Goal: Transaction & Acquisition: Book appointment/travel/reservation

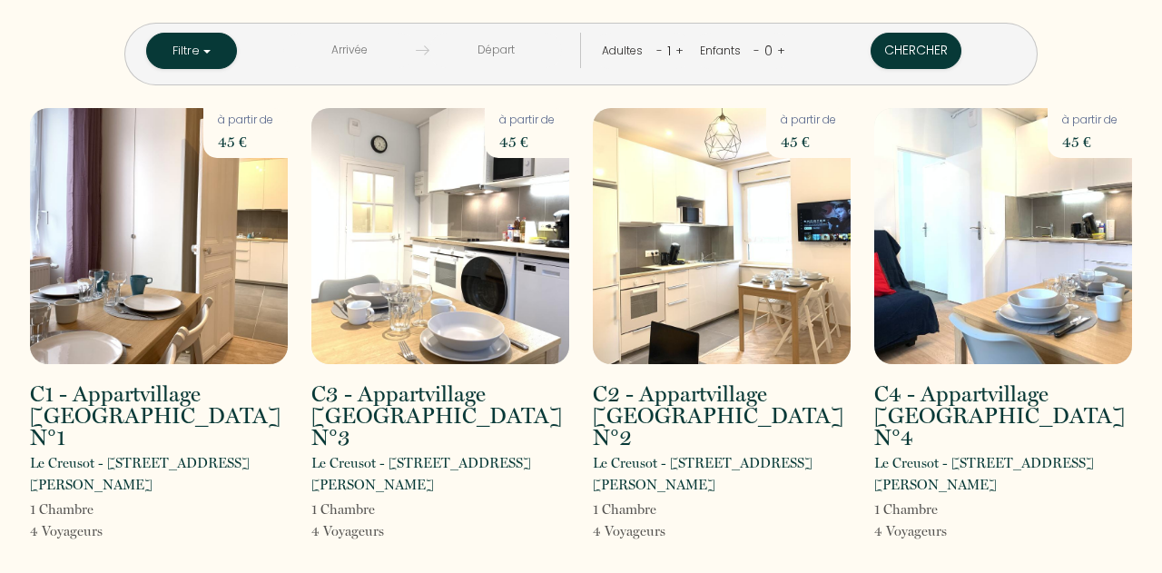
click at [398, 44] on input "text" at bounding box center [349, 50] width 132 height 35
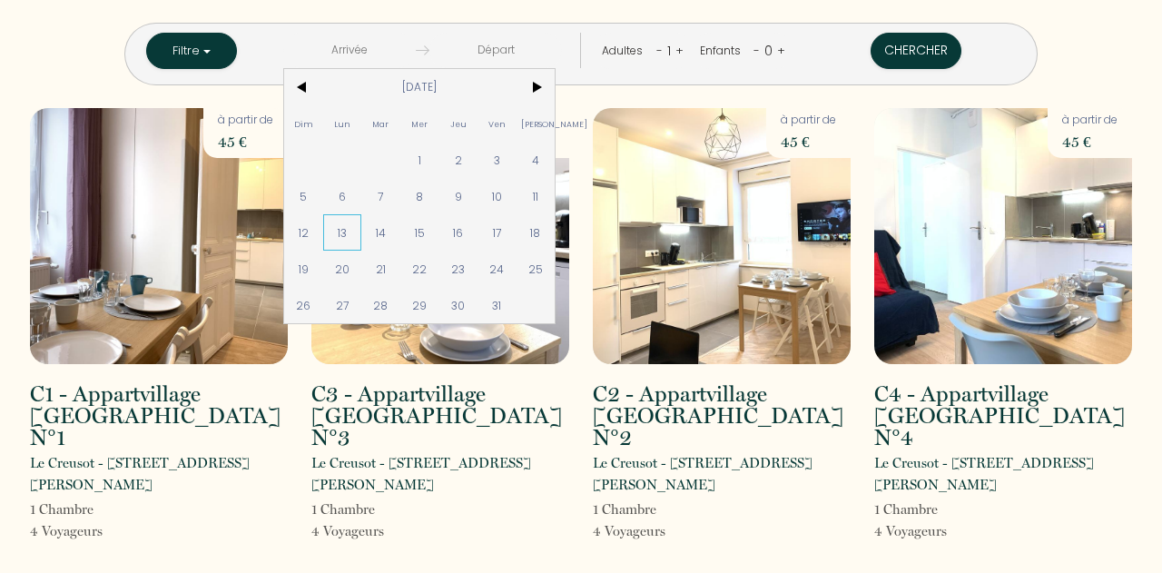
click at [362, 233] on span "13" at bounding box center [342, 232] width 39 height 36
type input "[DATE]"
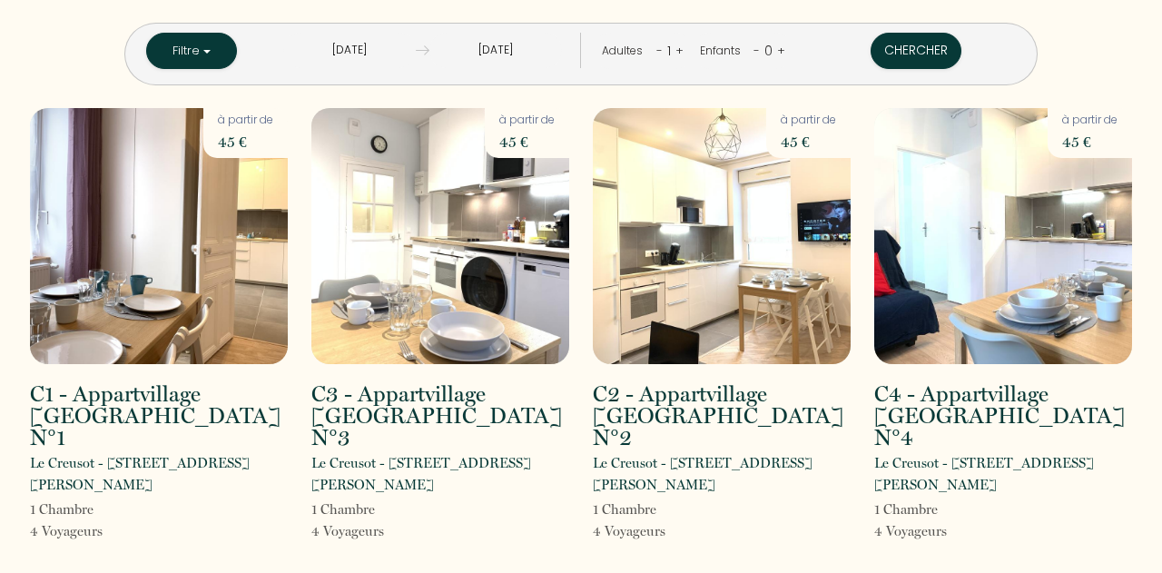
click at [525, 51] on input "[DATE]" at bounding box center [495, 50] width 132 height 35
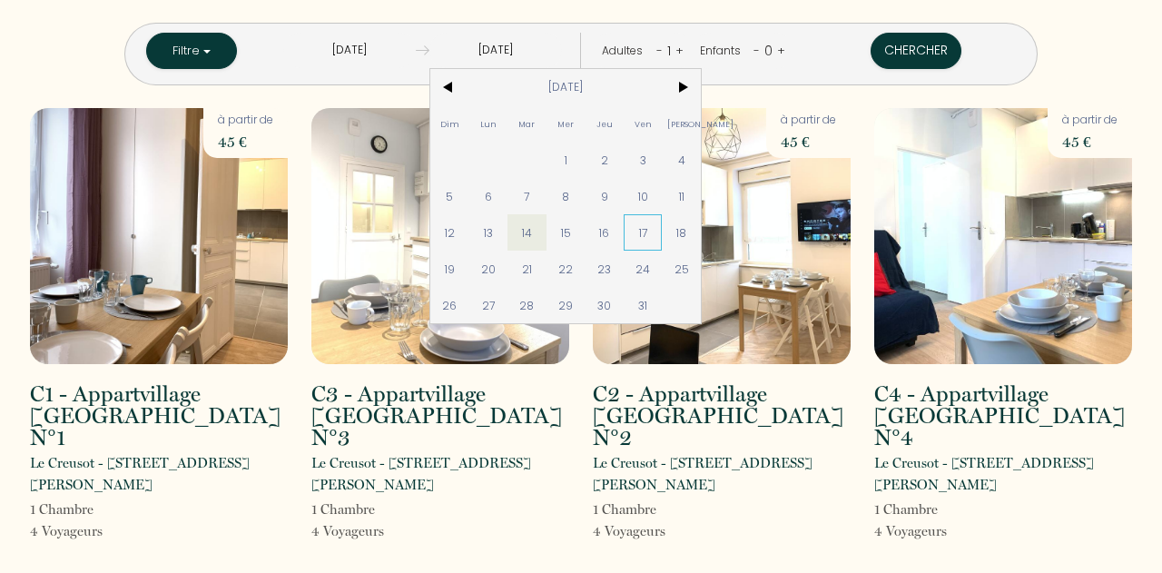
click at [662, 231] on span "17" at bounding box center [642, 232] width 39 height 36
type input "[DATE]"
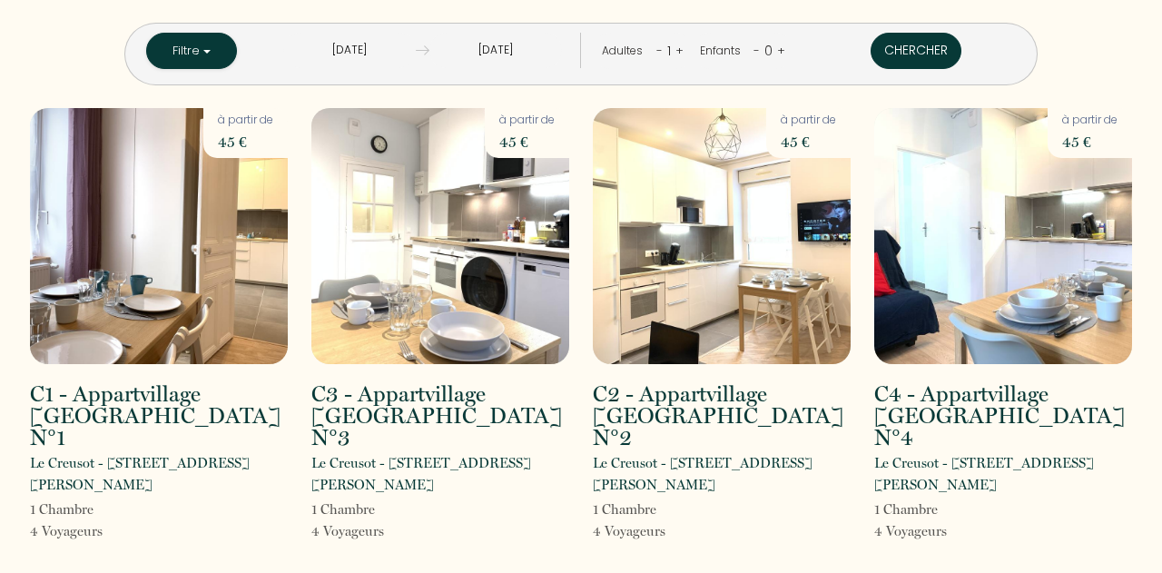
click at [870, 53] on button "Chercher" at bounding box center [915, 51] width 91 height 36
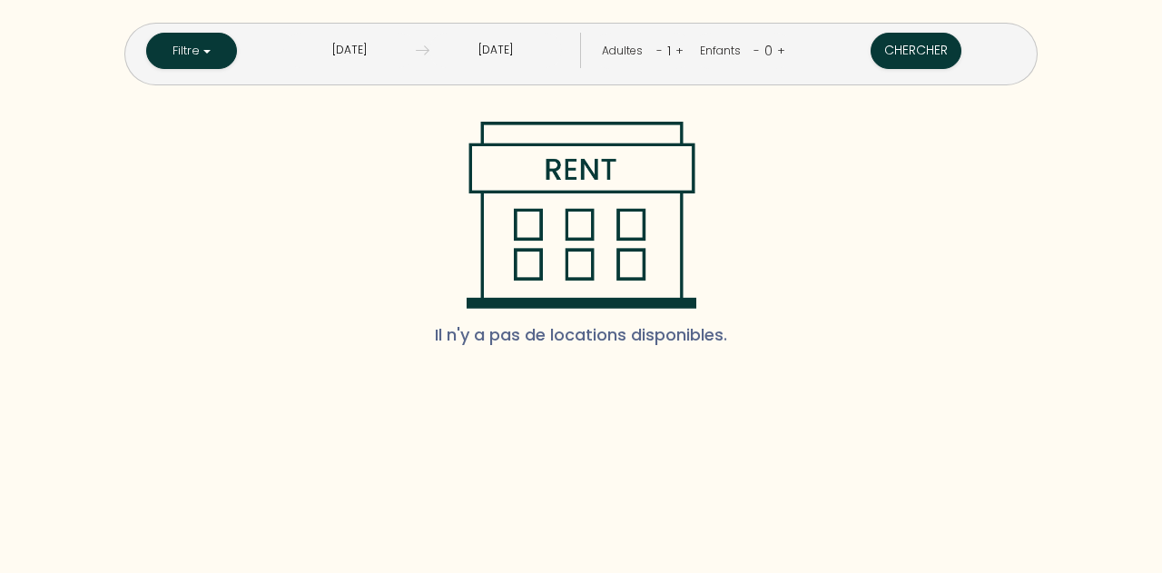
click at [395, 50] on input "[DATE]" at bounding box center [349, 50] width 132 height 35
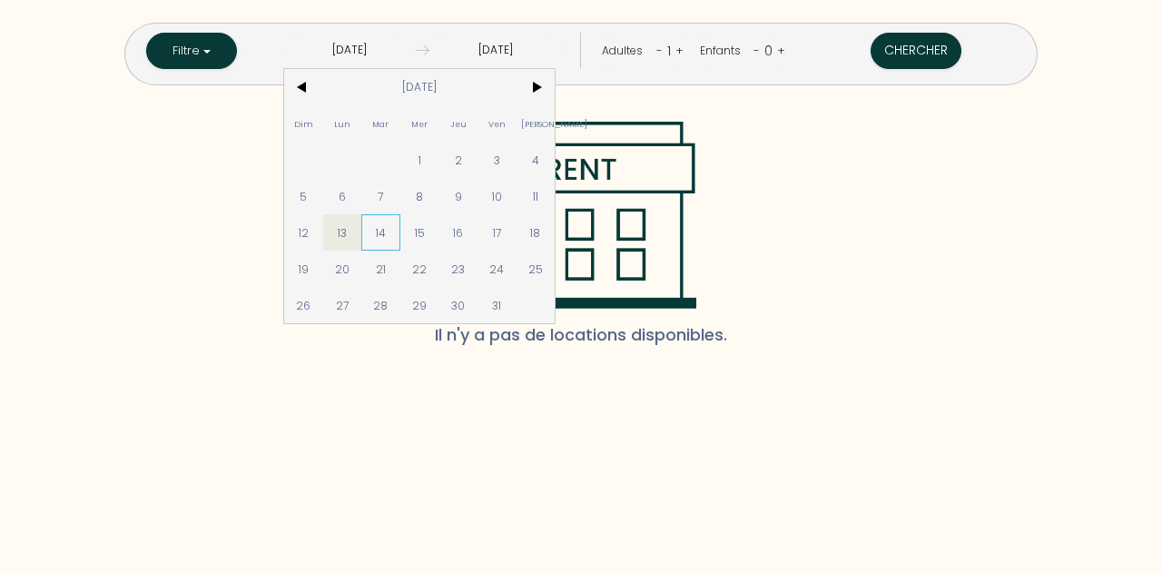
click at [400, 230] on span "14" at bounding box center [380, 232] width 39 height 36
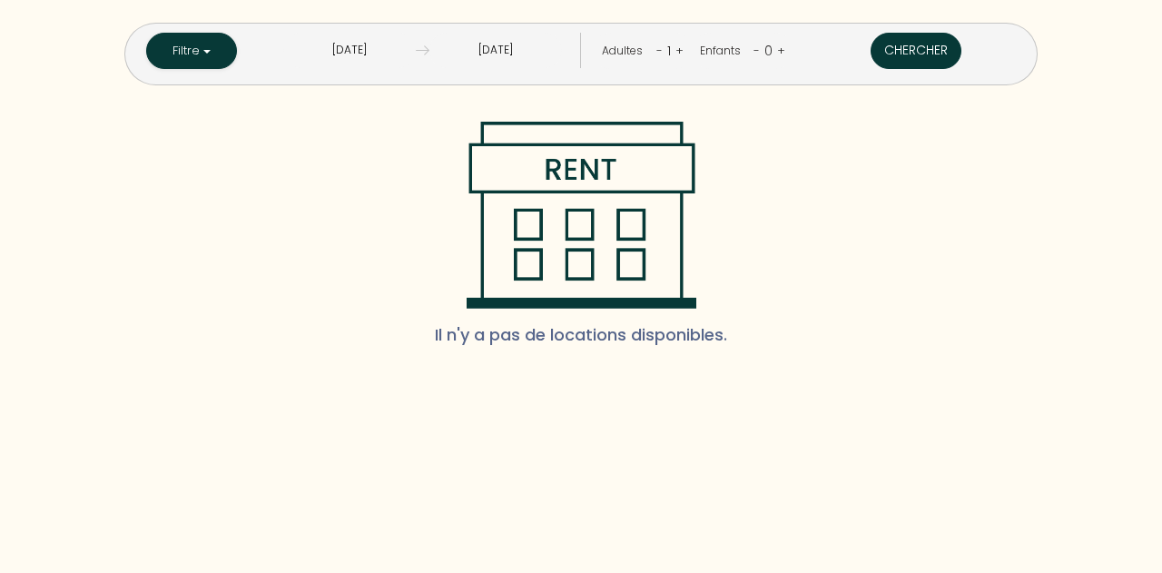
click at [870, 57] on button "Chercher" at bounding box center [915, 51] width 91 height 36
click at [411, 48] on input "[DATE]" at bounding box center [349, 50] width 132 height 35
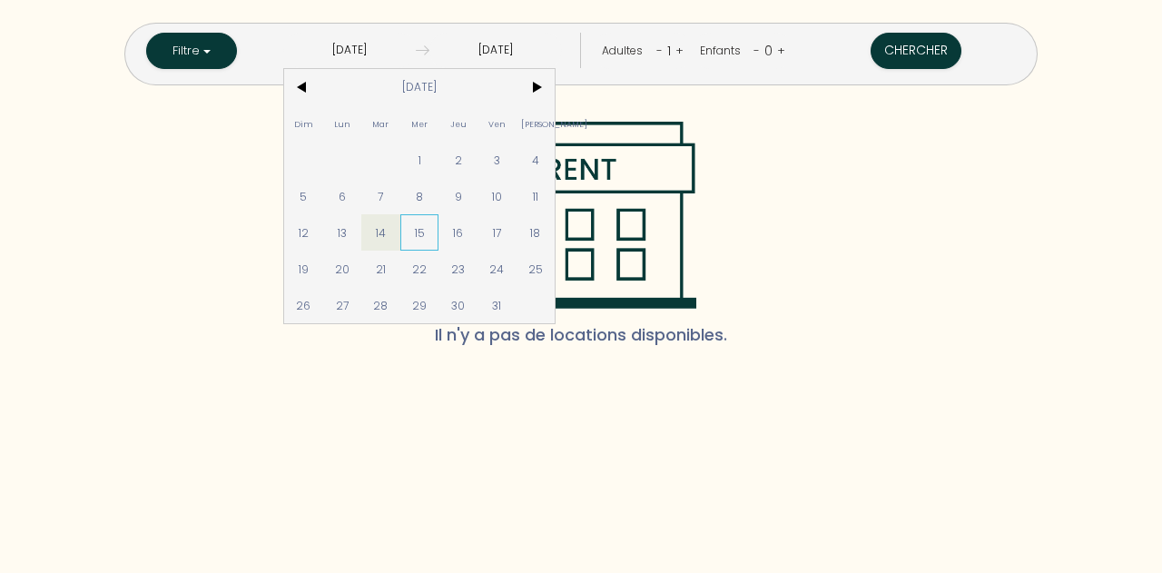
click at [439, 231] on span "15" at bounding box center [419, 232] width 39 height 36
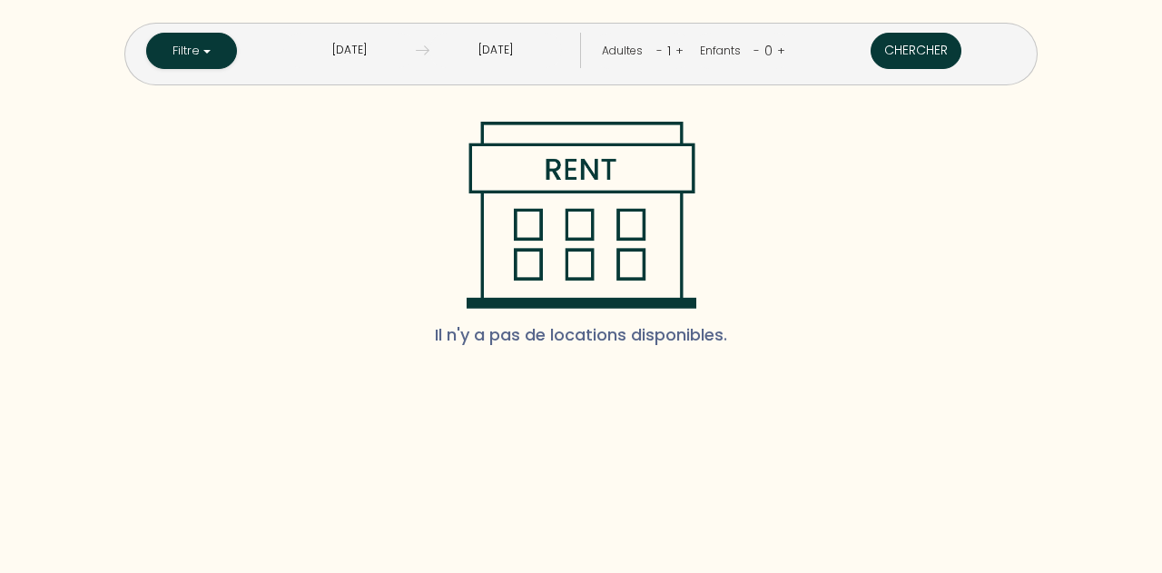
click at [870, 43] on button "Chercher" at bounding box center [915, 51] width 91 height 36
click at [416, 57] on input "[DATE]" at bounding box center [349, 50] width 132 height 35
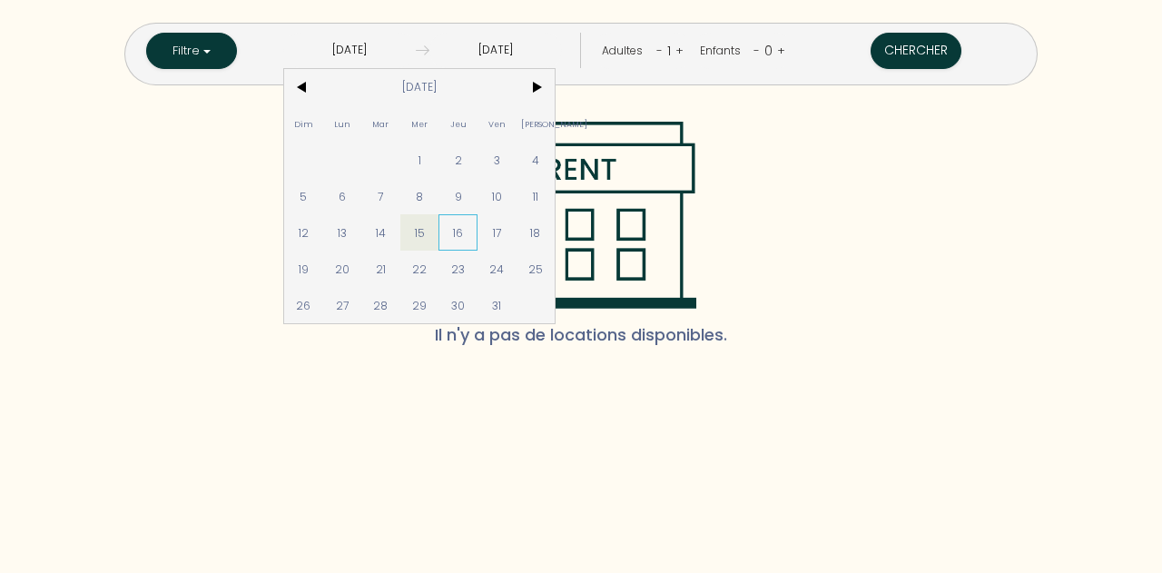
click at [477, 231] on span "16" at bounding box center [457, 232] width 39 height 36
type input "[DATE]"
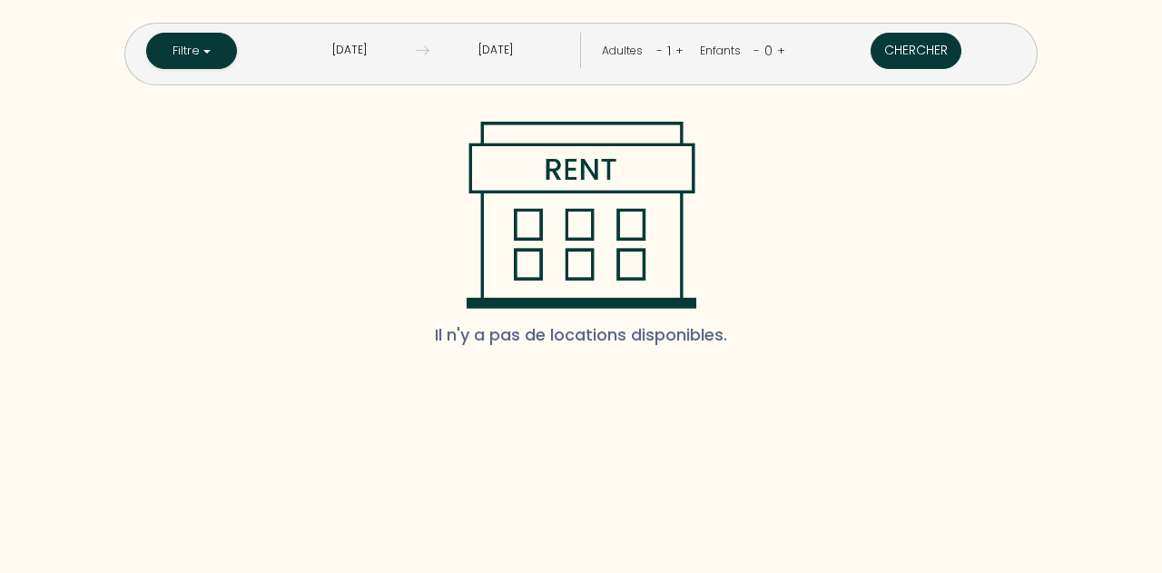
click at [870, 46] on button "Chercher" at bounding box center [915, 51] width 91 height 36
